Goal: Complete application form

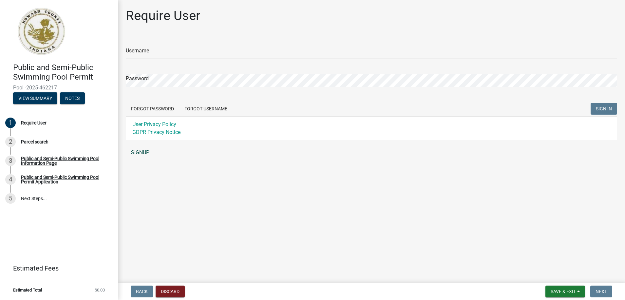
click at [140, 152] on link "SIGNUP" at bounding box center [371, 152] width 491 height 13
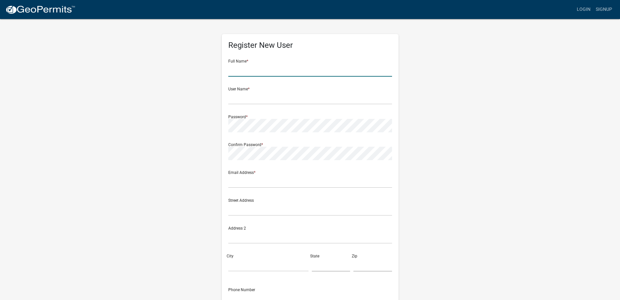
click at [241, 72] on input "text" at bounding box center [310, 69] width 164 height 13
click at [261, 69] on input "text" at bounding box center [310, 69] width 164 height 13
type input "stallard Associates"
type input "ashbury@stallardonline.com"
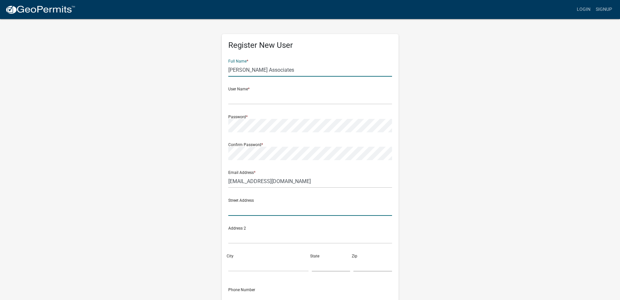
type input "1901 S Goyer Rd"
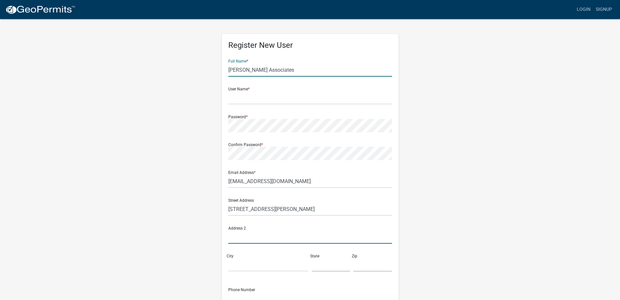
type input "Leasing offfice"
type input "Kokomo"
type input "IN"
type input "46902"
type input "7652369112"
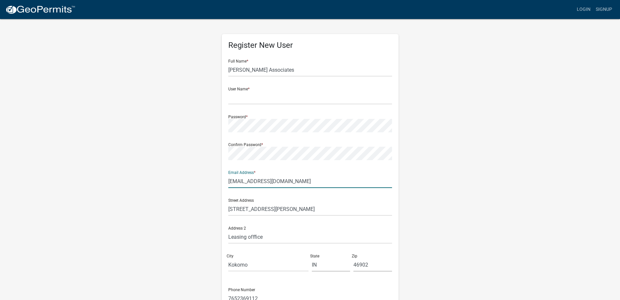
drag, startPoint x: 247, startPoint y: 181, endPoint x: 229, endPoint y: 182, distance: 18.0
click at [229, 182] on input "ashbury@stallardonline.com" at bounding box center [310, 181] width 164 height 13
type input "windingbrook@stallardonline.com"
click at [241, 97] on input "text" at bounding box center [310, 97] width 164 height 13
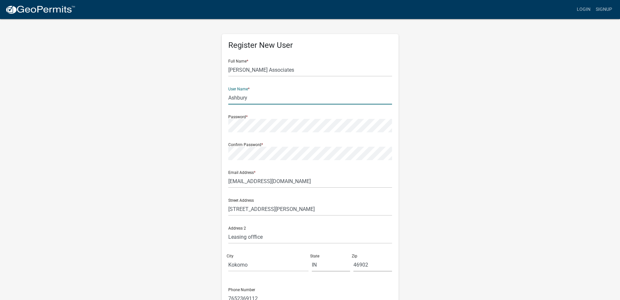
type input "Ashbury"
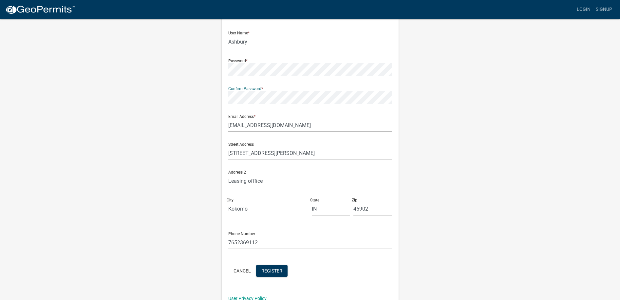
scroll to position [66, 0]
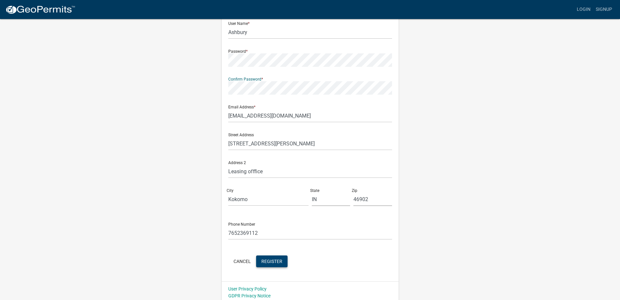
click at [272, 260] on span "Register" at bounding box center [271, 260] width 21 height 5
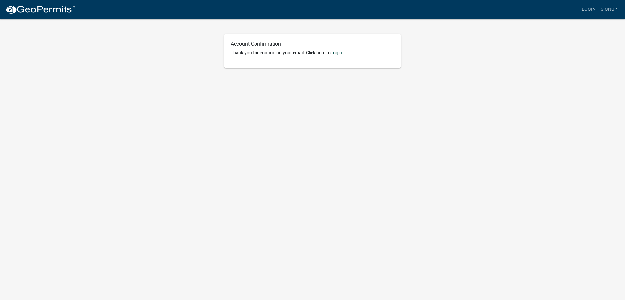
click at [341, 51] on link "Login" at bounding box center [336, 52] width 11 height 5
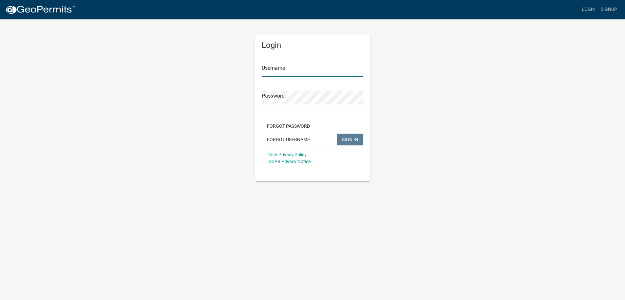
type input "Ashbury"
click at [277, 69] on input "Ashbury" at bounding box center [313, 69] width 102 height 13
click at [477, 90] on div "Login Username Ashbury Password Forgot Password Forgot Username SIGN IN User Pr…" at bounding box center [312, 99] width 373 height 163
click at [349, 138] on span "SIGN IN" at bounding box center [350, 139] width 16 height 5
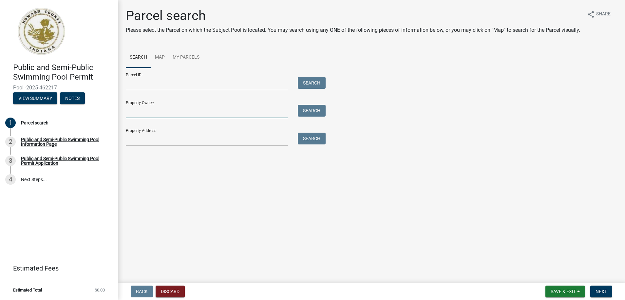
click at [146, 118] on input "Property Owner:" at bounding box center [207, 111] width 162 height 13
type input "stallard Associates"
type input "1901 S Goyer Rd"
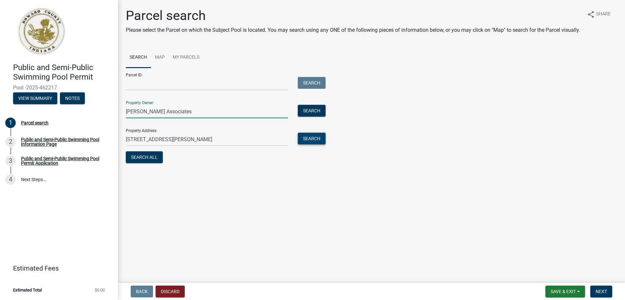
click at [318, 144] on button "Search" at bounding box center [312, 139] width 28 height 12
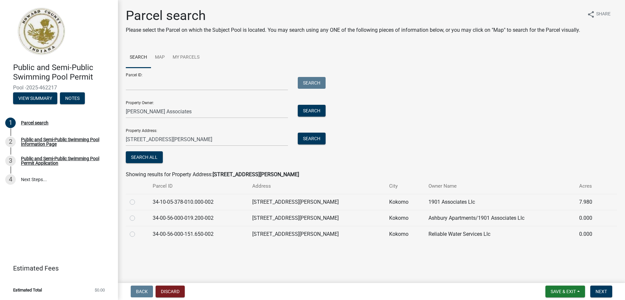
click at [138, 198] on label at bounding box center [138, 198] width 0 height 0
click at [138, 202] on input "radio" at bounding box center [140, 200] width 4 height 4
radio input "true"
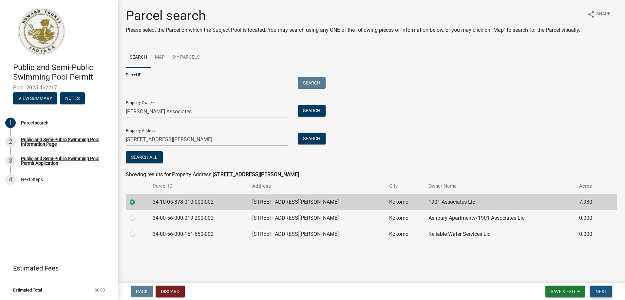
click at [595, 294] on button "Next" at bounding box center [601, 292] width 22 height 12
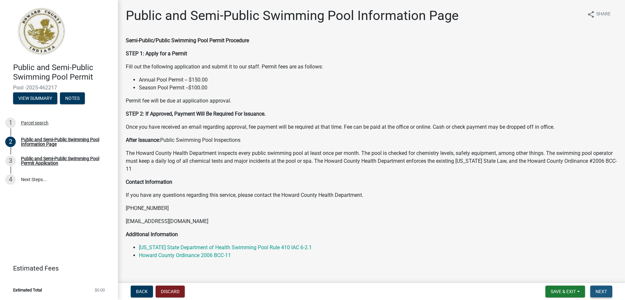
click at [600, 292] on span "Next" at bounding box center [601, 291] width 11 height 5
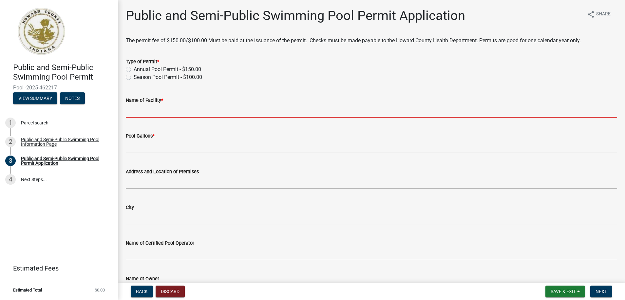
click at [128, 114] on input "Name of Facility *" at bounding box center [371, 110] width 491 height 13
type input "stallard Associates"
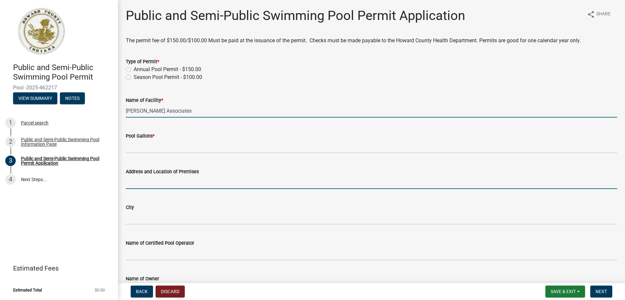
type input "1901 S Goyer Rd"
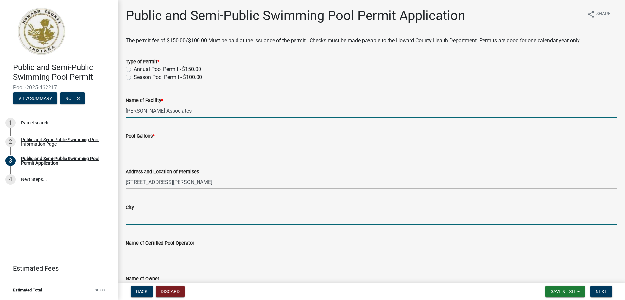
type input "Kokomo"
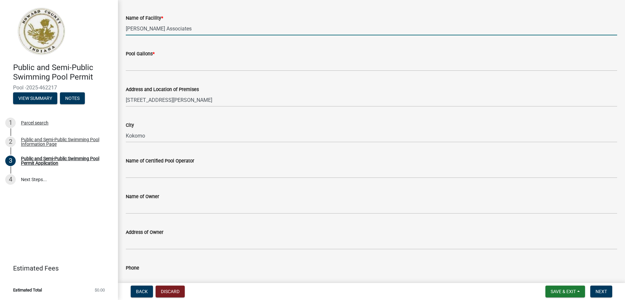
scroll to position [98, 0]
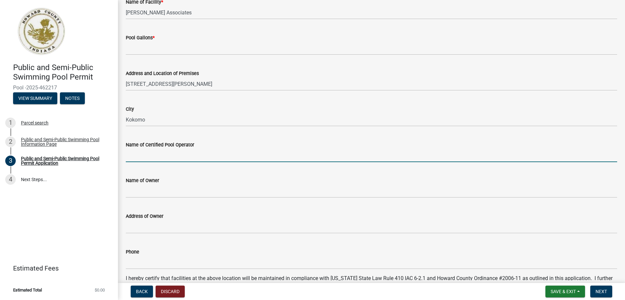
click at [146, 154] on input "Name of Certified Pool Operator" at bounding box center [371, 155] width 491 height 13
type input "Tim Thompson"
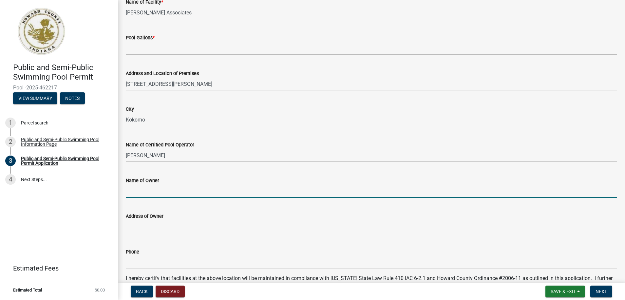
click at [143, 191] on input "Name of Owner" at bounding box center [371, 190] width 491 height 13
type input "G"
type input "Stallard & Associates"
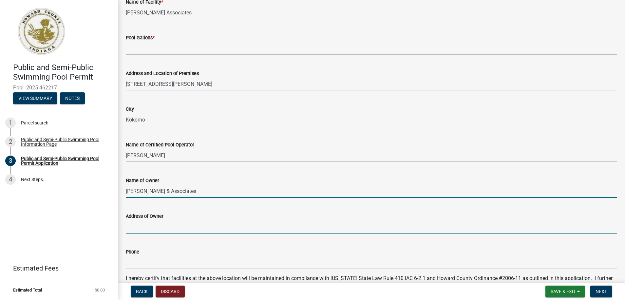
click at [296, 224] on input "Address of Owner" at bounding box center [371, 226] width 491 height 13
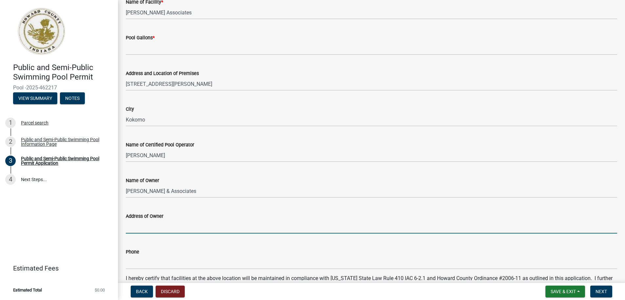
click at [152, 227] on input "Address of Owner" at bounding box center [371, 226] width 491 height 13
type input "1901 South Goyer Rd"
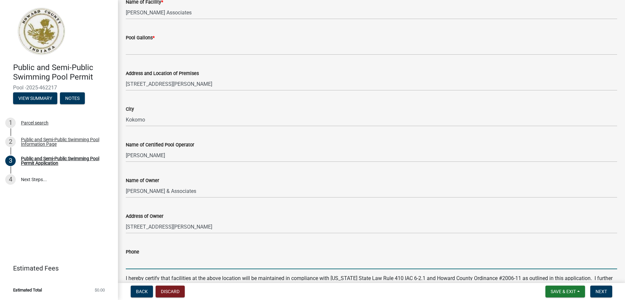
click at [152, 259] on input "Phone" at bounding box center [371, 262] width 491 height 13
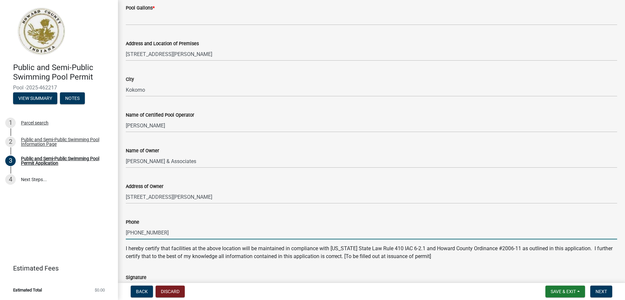
scroll to position [164, 0]
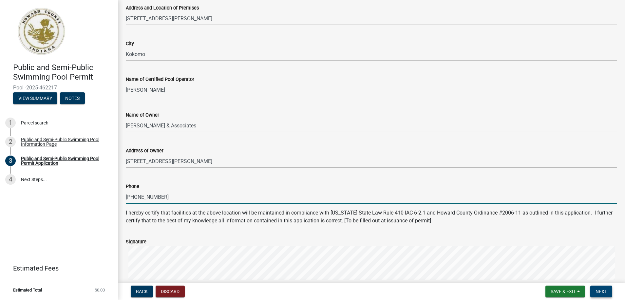
type input "765-236-9112"
click at [601, 292] on span "Next" at bounding box center [601, 291] width 11 height 5
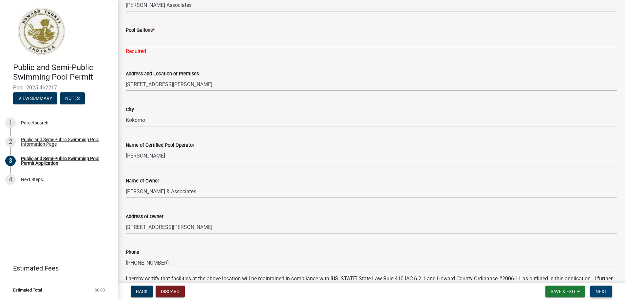
scroll to position [119, 0]
click at [566, 290] on span "Save & Exit" at bounding box center [563, 291] width 25 height 5
click at [560, 274] on button "Save & Exit" at bounding box center [559, 275] width 52 height 16
